Goal: Find contact information: Find contact information

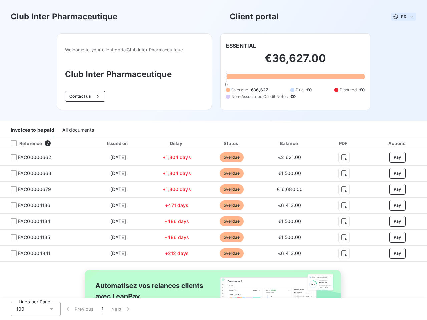
click at [401, 17] on span "FR" at bounding box center [403, 16] width 5 height 5
click at [81, 96] on button "Contact us" at bounding box center [85, 96] width 40 height 11
